Goal: Task Accomplishment & Management: Manage account settings

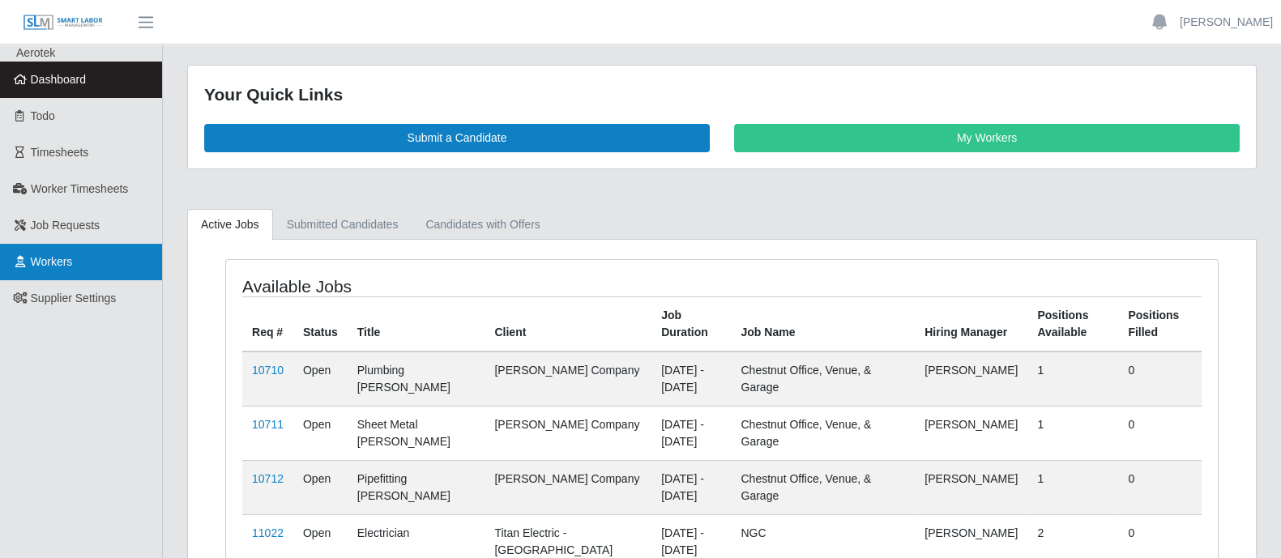
click at [96, 265] on link "Workers" at bounding box center [81, 262] width 162 height 36
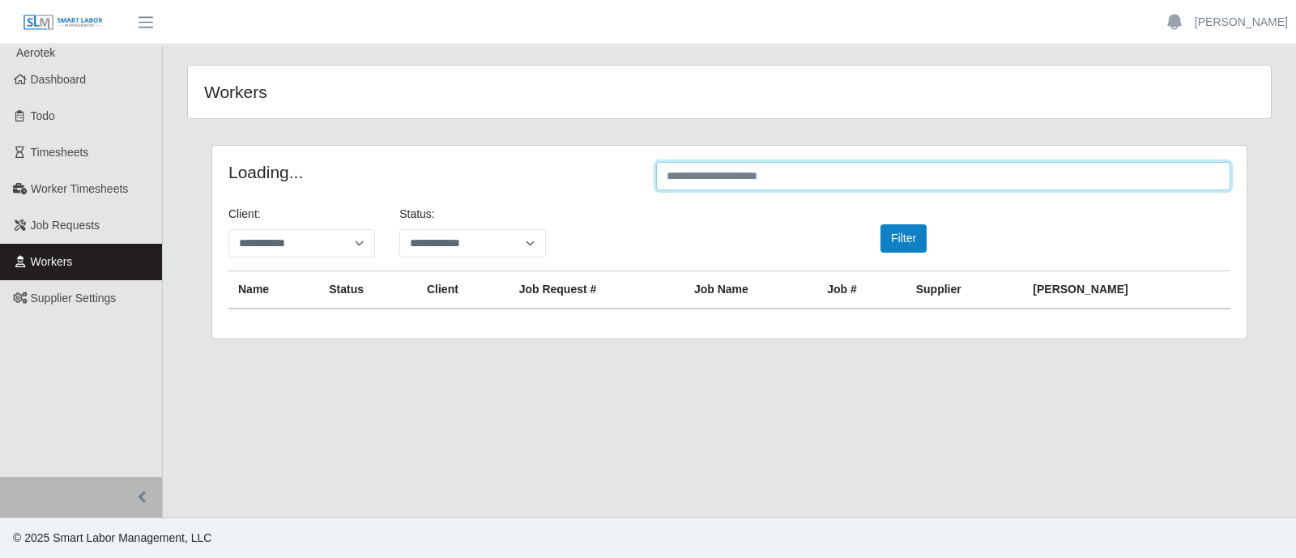
click at [778, 181] on input "text" at bounding box center [943, 176] width 574 height 28
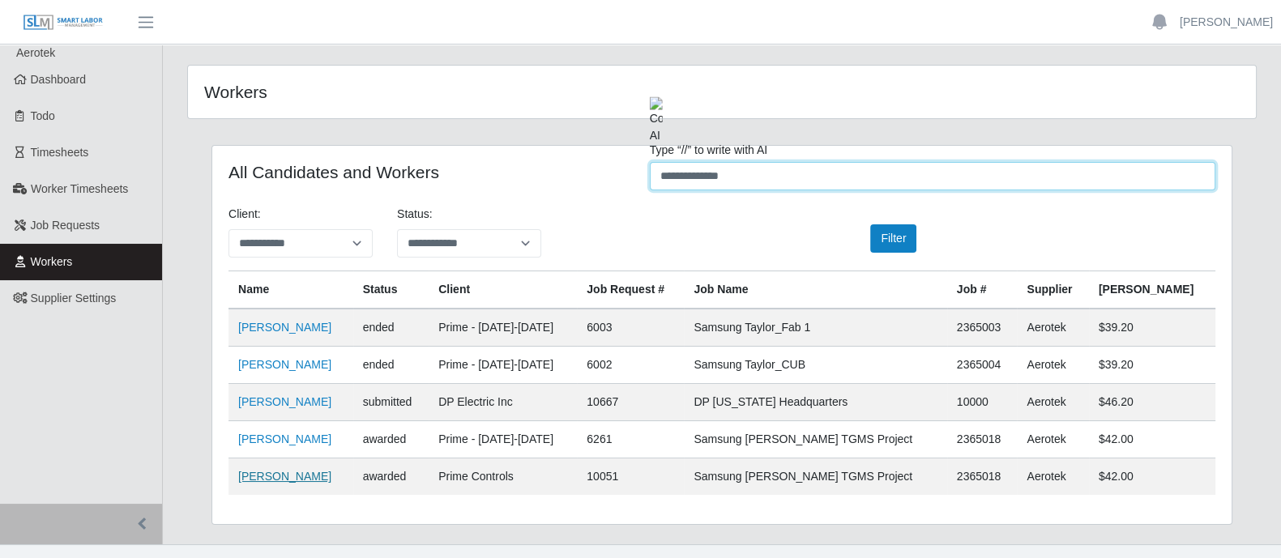
type input "**********"
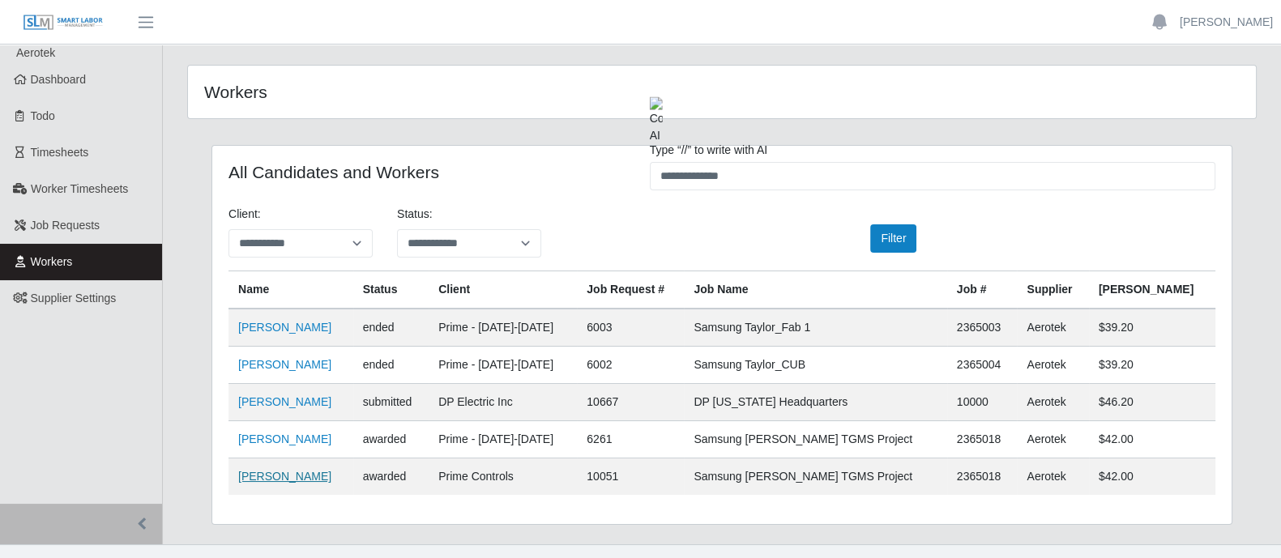
click at [270, 478] on link "Jaime Castillo" at bounding box center [284, 476] width 93 height 13
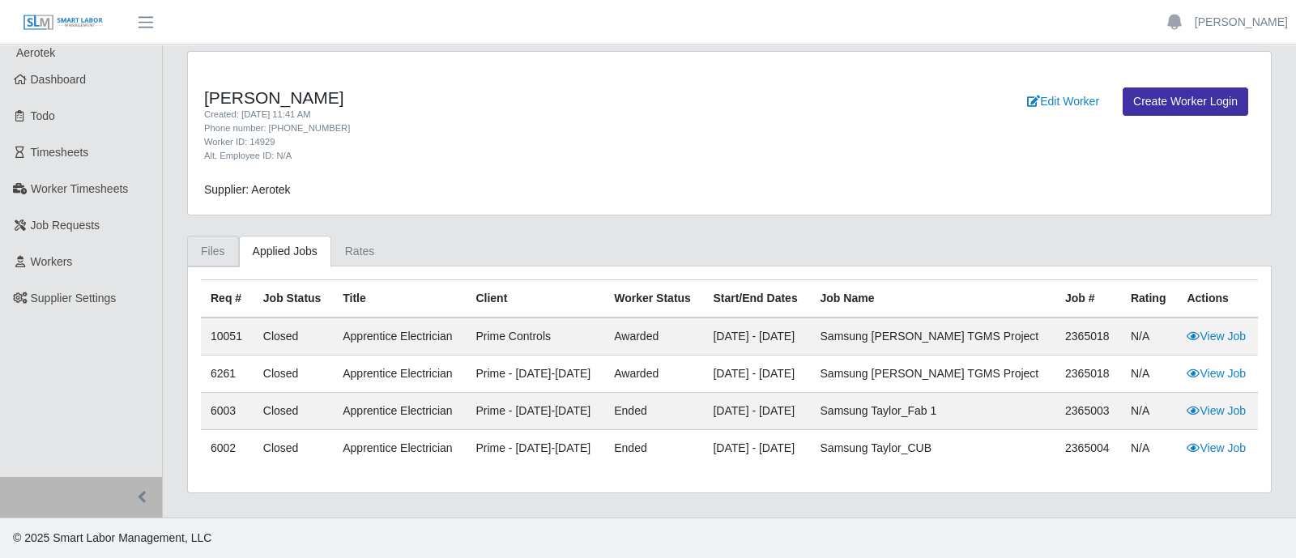
click at [213, 247] on link "Files" at bounding box center [213, 252] width 52 height 32
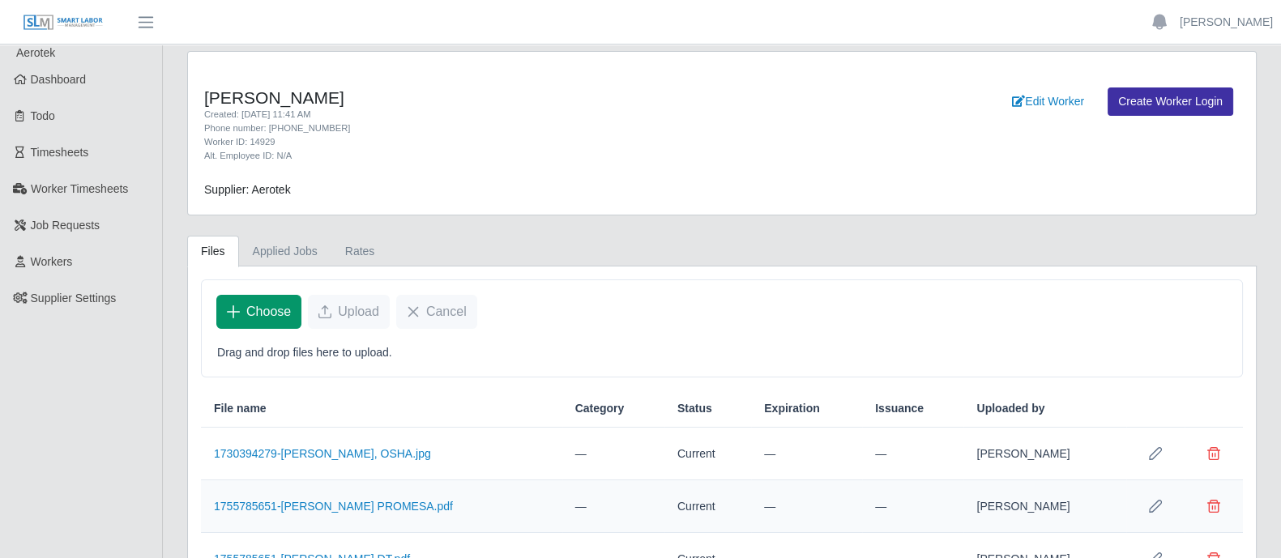
click at [270, 318] on span "Choose" at bounding box center [268, 311] width 45 height 19
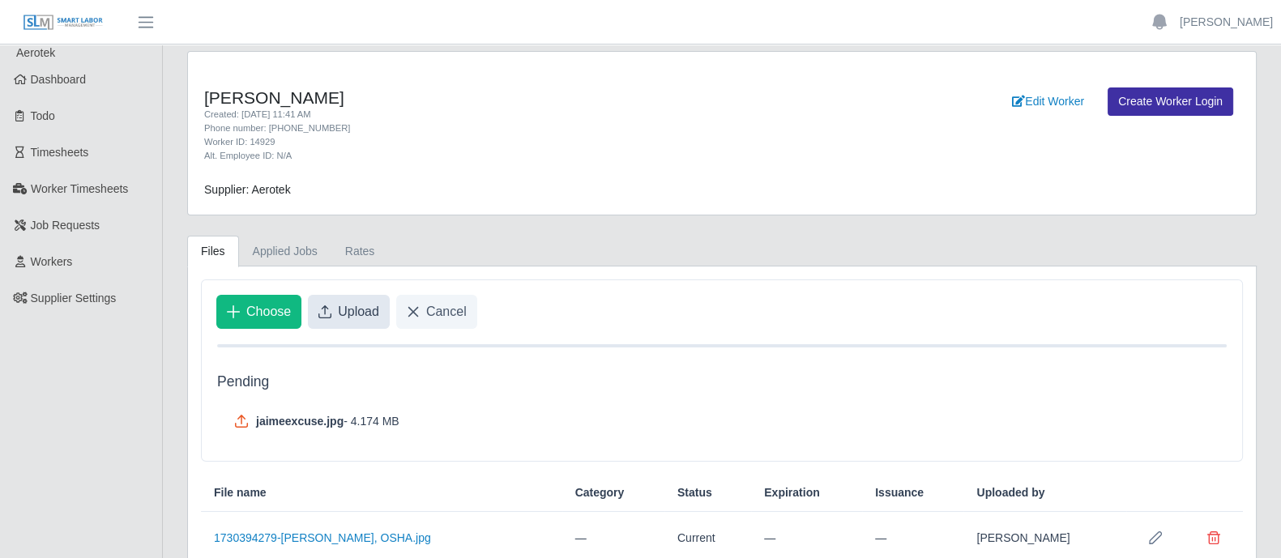
click at [369, 309] on span "Upload" at bounding box center [358, 311] width 41 height 19
